Goal: Task Accomplishment & Management: Use online tool/utility

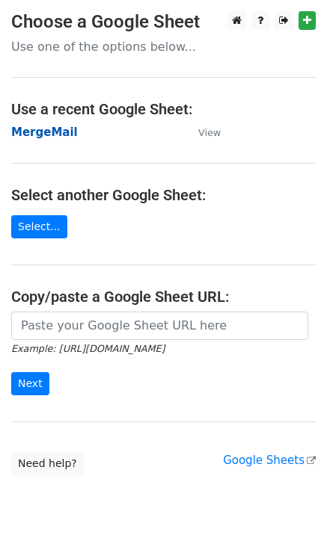
click at [60, 132] on strong "MergeMail" at bounding box center [44, 132] width 67 height 13
click at [48, 139] on strong "MergeMail" at bounding box center [44, 132] width 67 height 13
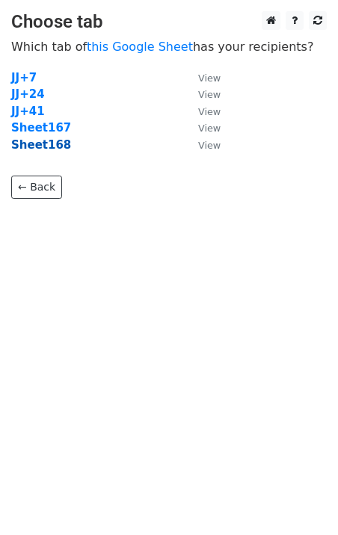
click at [49, 149] on strong "Sheet168" at bounding box center [41, 144] width 60 height 13
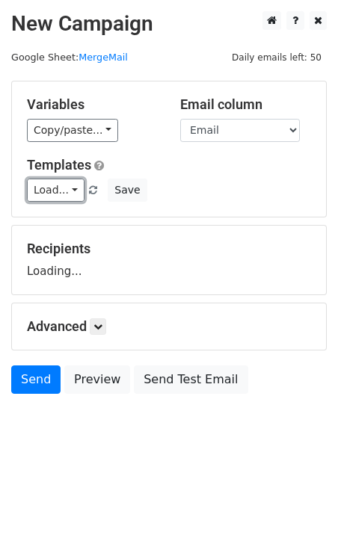
click at [49, 191] on link "Load..." at bounding box center [56, 190] width 58 height 23
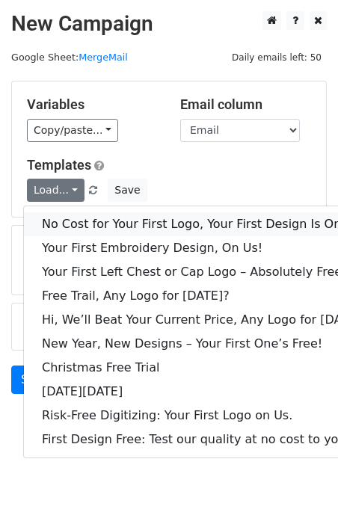
click at [86, 223] on link "No Cost for Your First Logo, Your First Design Is On Us!" at bounding box center [204, 224] width 361 height 24
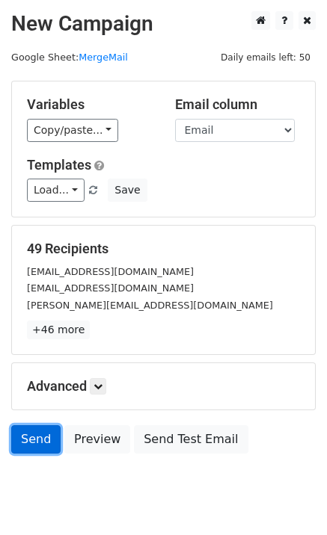
click at [51, 438] on link "Send" at bounding box center [35, 439] width 49 height 28
